Goal: Transaction & Acquisition: Purchase product/service

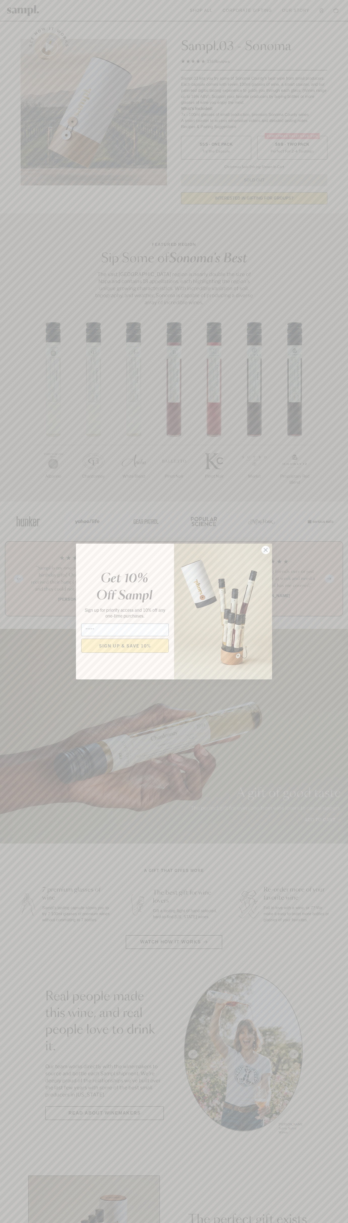
click at [266, 550] on icon "Close dialog" at bounding box center [266, 550] width 4 height 4
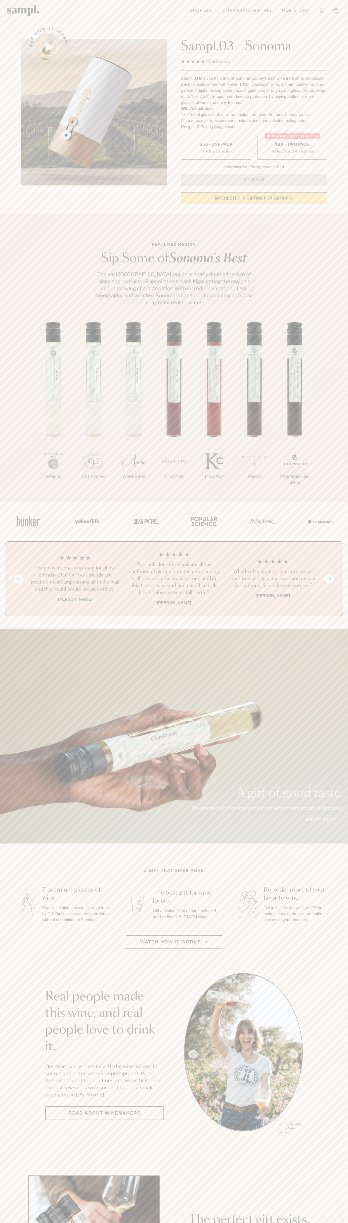
click at [292, 148] on label "Christmas SALE! Save 20% $88 - Two Pack Perfect For 2-4 Tastings" at bounding box center [292, 148] width 70 height 24
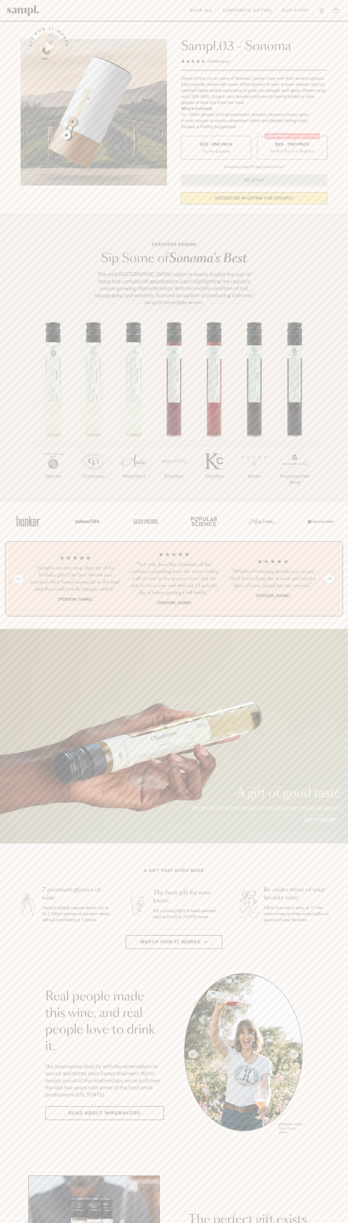
click at [75, 579] on h3 "“Sampl is my one-stop shop for all my birthday gifts! Our best friends just rec…" at bounding box center [75, 579] width 91 height 28
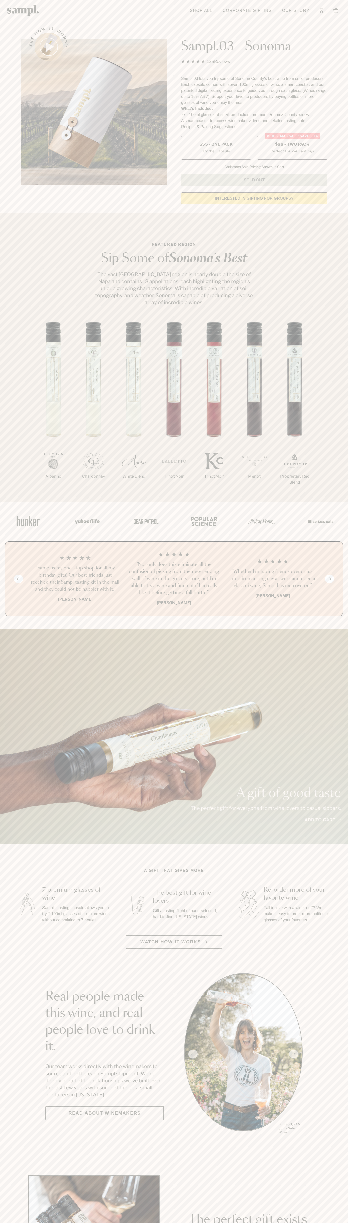
click at [278, 7] on header "Toggle navigation menu Shop All Corporate Gifting Our Story Account Story Shop …" at bounding box center [174, 10] width 348 height 21
click at [337, 1223] on html "Skip to main content Toggle navigation menu Shop All Corporate Gifting Our Stor…" at bounding box center [174, 935] width 348 height 1871
click at [4, 762] on div "A gift of good taste The perfect gift for everyone from wine lovers to casual s…" at bounding box center [174, 736] width 348 height 215
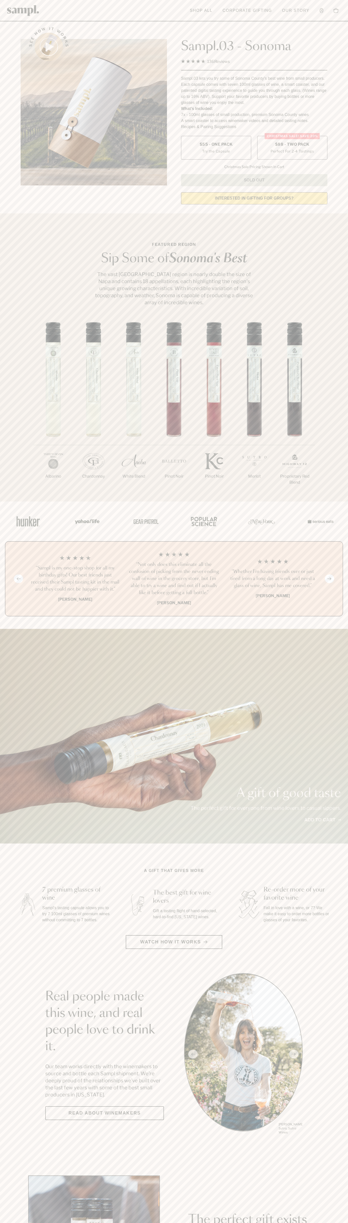
click at [292, 148] on label "Christmas SALE! Save 20% $88 - Two Pack Perfect For 2-4 Tastings" at bounding box center [292, 148] width 70 height 24
click at [75, 579] on h3 "“Sampl is my one-stop shop for all my birthday gifts! Our best friends just rec…" at bounding box center [75, 579] width 91 height 28
